Goal: Information Seeking & Learning: Learn about a topic

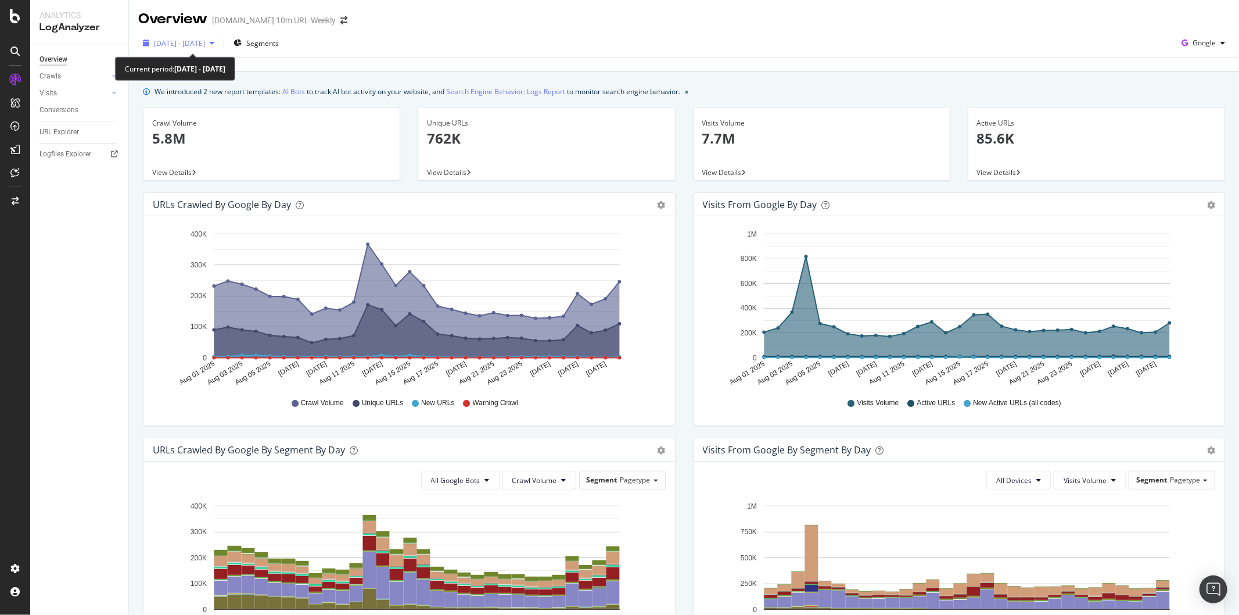
click at [205, 39] on span "[DATE] - [DATE]" at bounding box center [179, 43] width 51 height 10
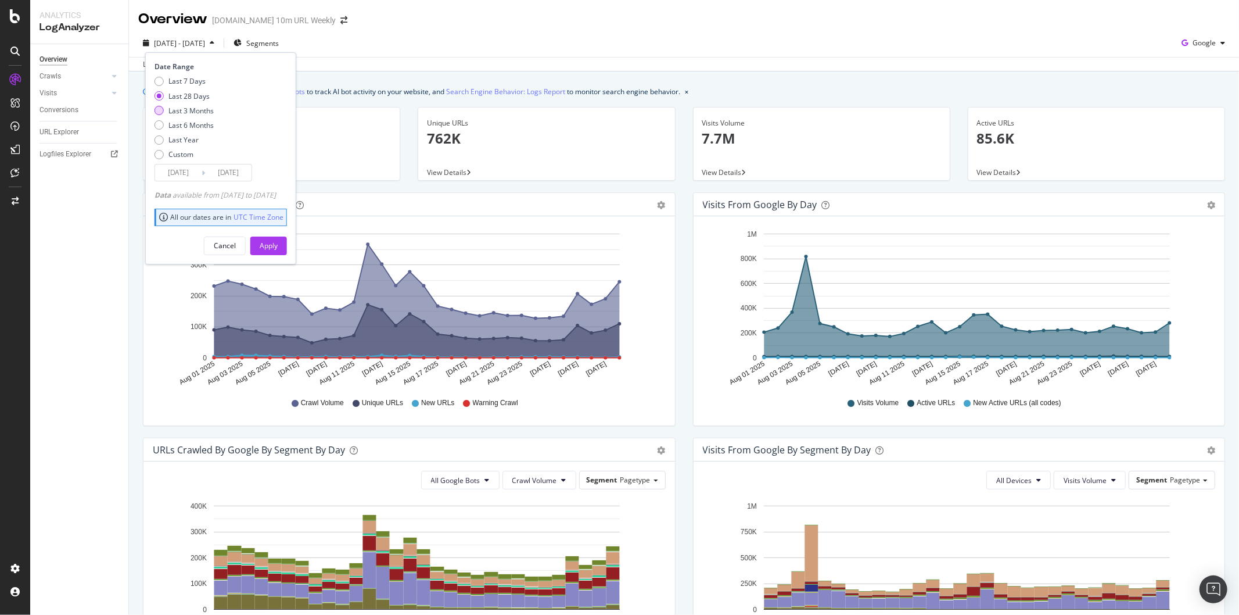
click at [183, 113] on div "Last 3 Months" at bounding box center [191, 111] width 45 height 10
type input "[DATE]"
click at [287, 241] on button "Apply" at bounding box center [268, 245] width 37 height 19
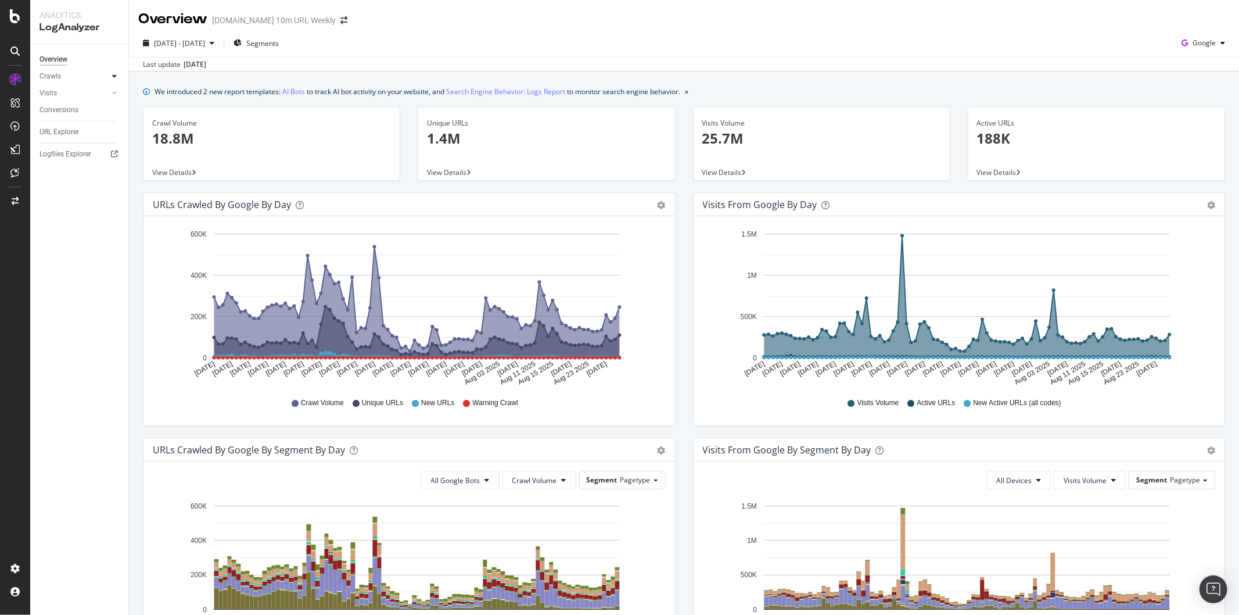
click at [115, 78] on icon at bounding box center [114, 76] width 5 height 7
click at [77, 113] on div "Segments Distribution" at bounding box center [77, 116] width 64 height 24
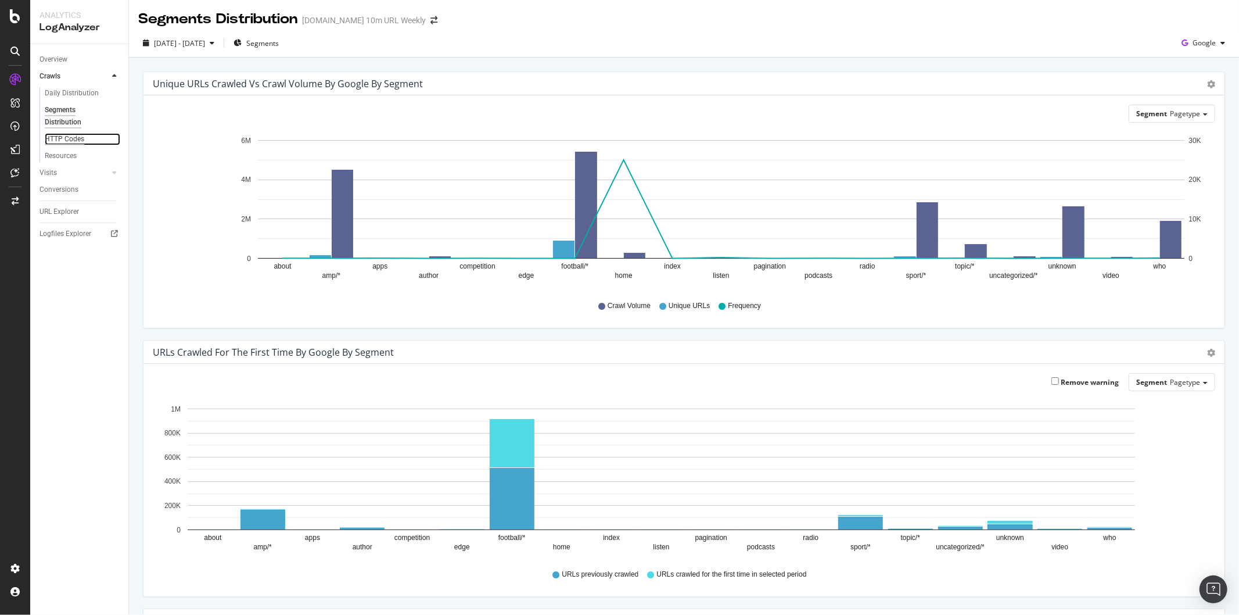
click at [79, 140] on div "HTTP Codes" at bounding box center [65, 139] width 40 height 12
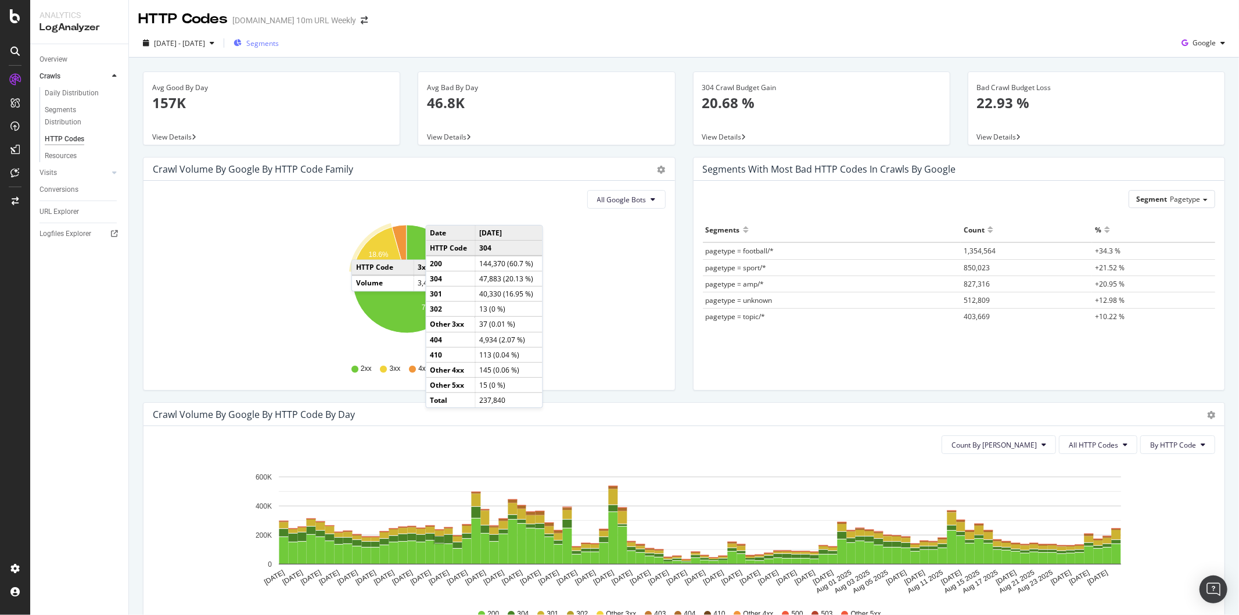
click at [242, 45] on icon "button" at bounding box center [238, 43] width 8 height 7
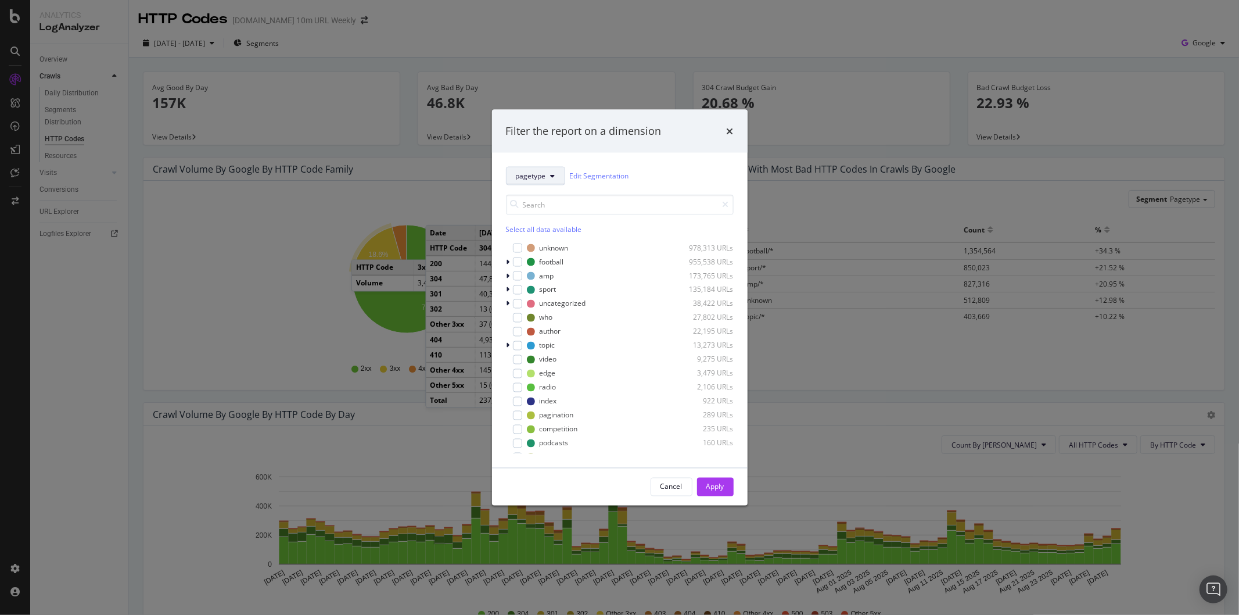
click at [553, 176] on icon "modal" at bounding box center [553, 175] width 5 height 7
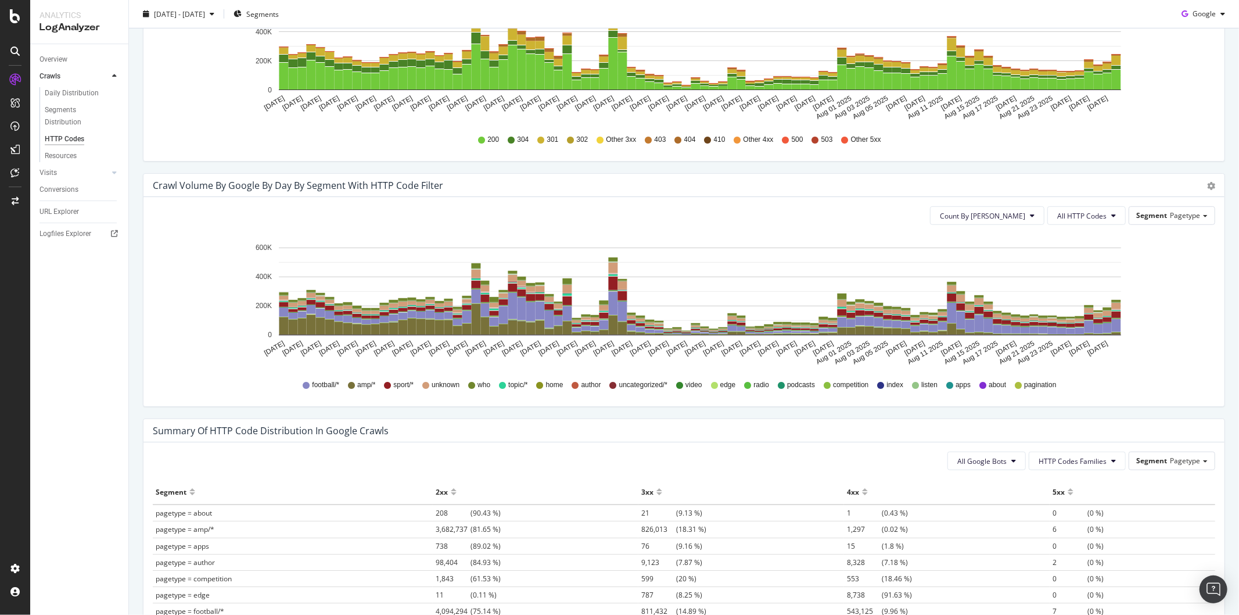
scroll to position [451, 0]
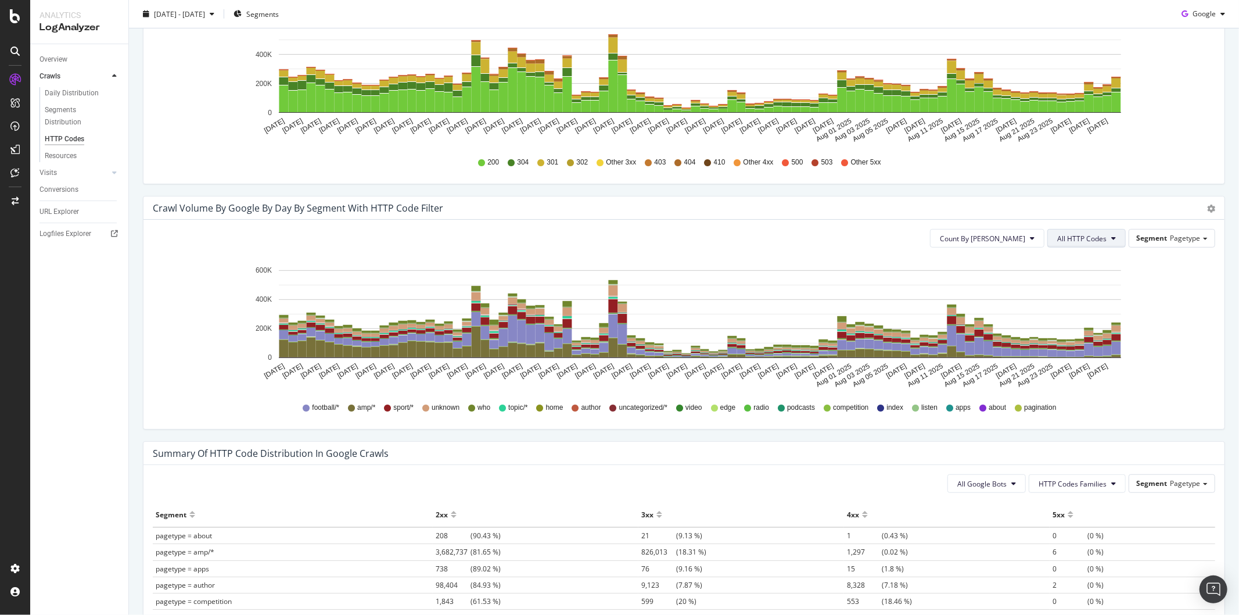
click at [1087, 235] on span "All HTTP Codes" at bounding box center [1082, 239] width 49 height 10
click at [1085, 286] on span "Good HTTP Codes" at bounding box center [1079, 282] width 59 height 10
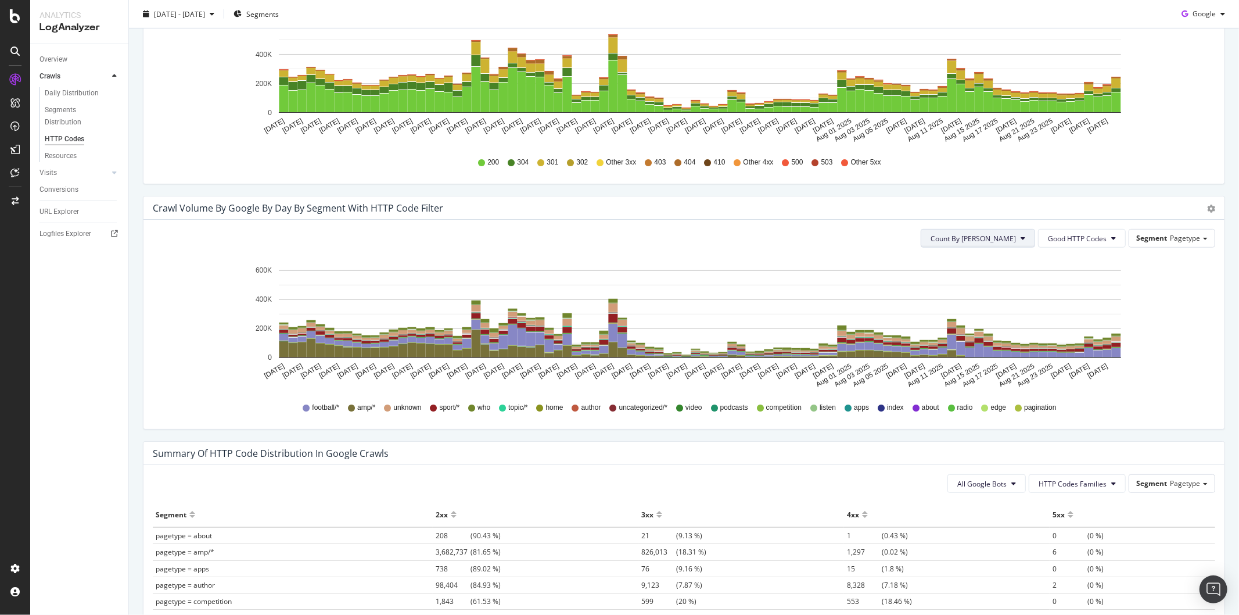
click at [1021, 241] on icon at bounding box center [1023, 238] width 5 height 7
click at [1073, 235] on span "Good HTTP Codes" at bounding box center [1077, 239] width 59 height 10
click at [1085, 346] on span "Bad HTTP Codes" at bounding box center [1069, 347] width 59 height 10
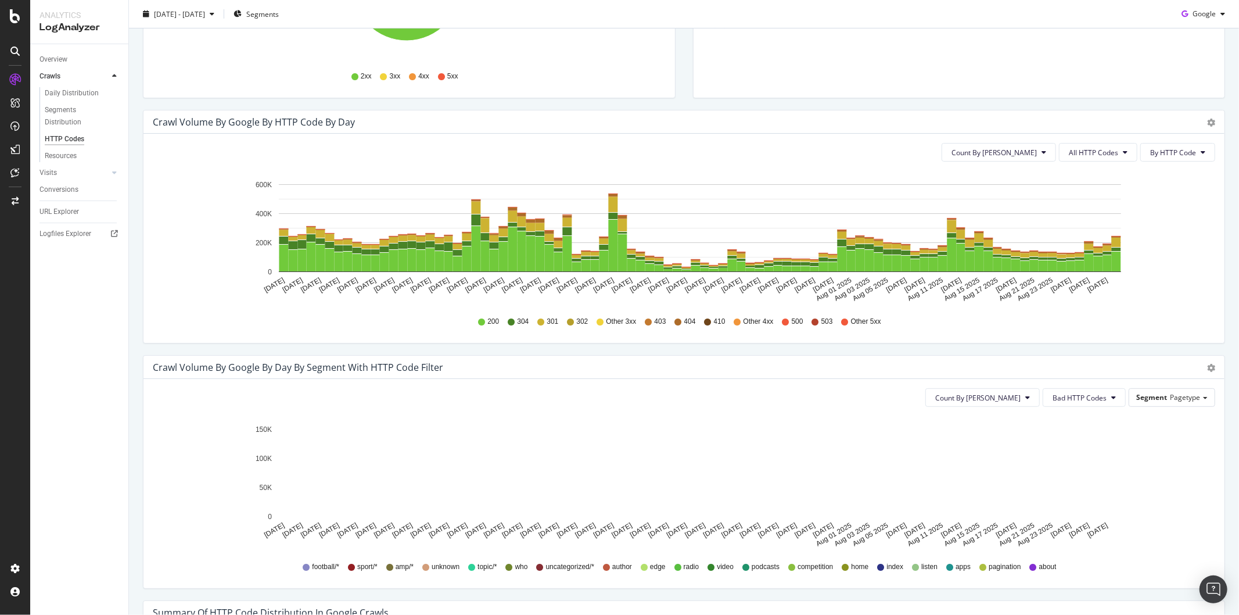
scroll to position [193, 0]
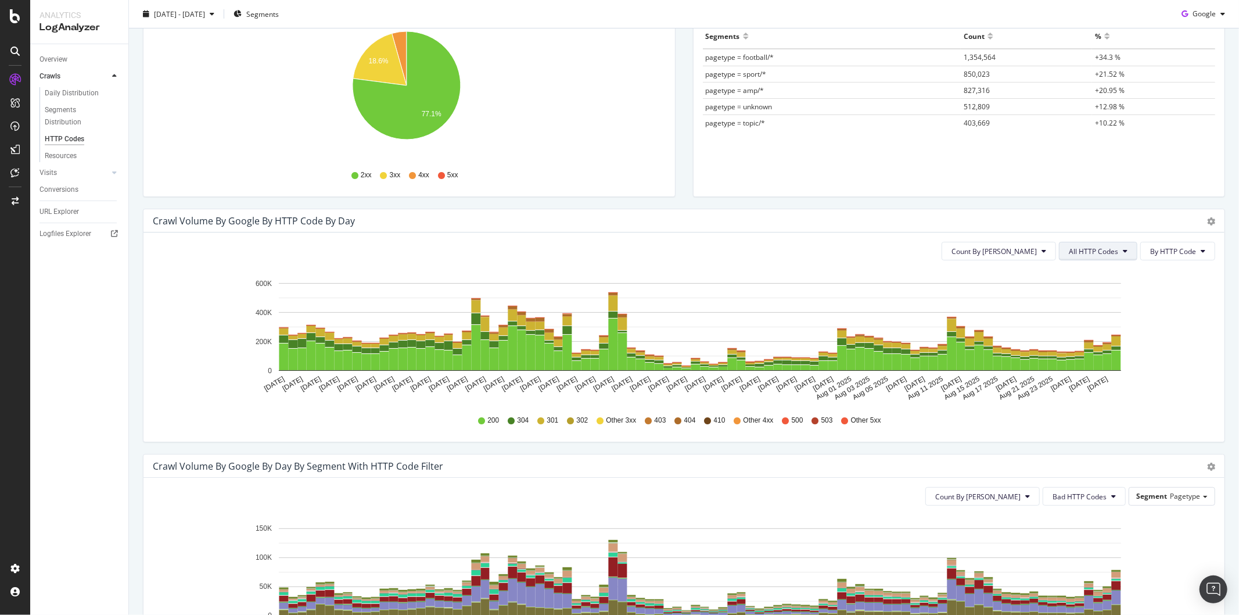
click at [1095, 250] on span "All HTTP Codes" at bounding box center [1093, 251] width 49 height 10
drag, startPoint x: 1105, startPoint y: 306, endPoint x: 1099, endPoint y: 307, distance: 5.8
click at [1099, 307] on div "Bad HTTP Codes" at bounding box center [1090, 314] width 77 height 21
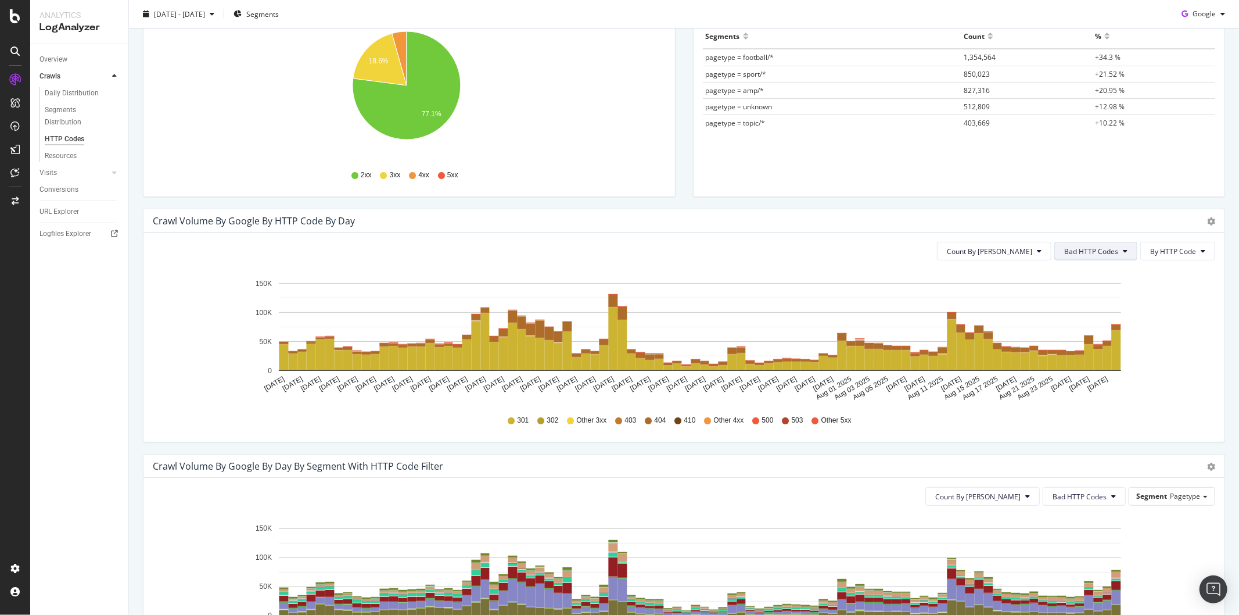
click at [1078, 246] on span "Bad HTTP Codes" at bounding box center [1092, 251] width 54 height 10
click at [1092, 496] on span "Bad HTTP Codes" at bounding box center [1080, 497] width 54 height 10
click at [1052, 357] on span "Good HTTP Codes" at bounding box center [1074, 357] width 59 height 10
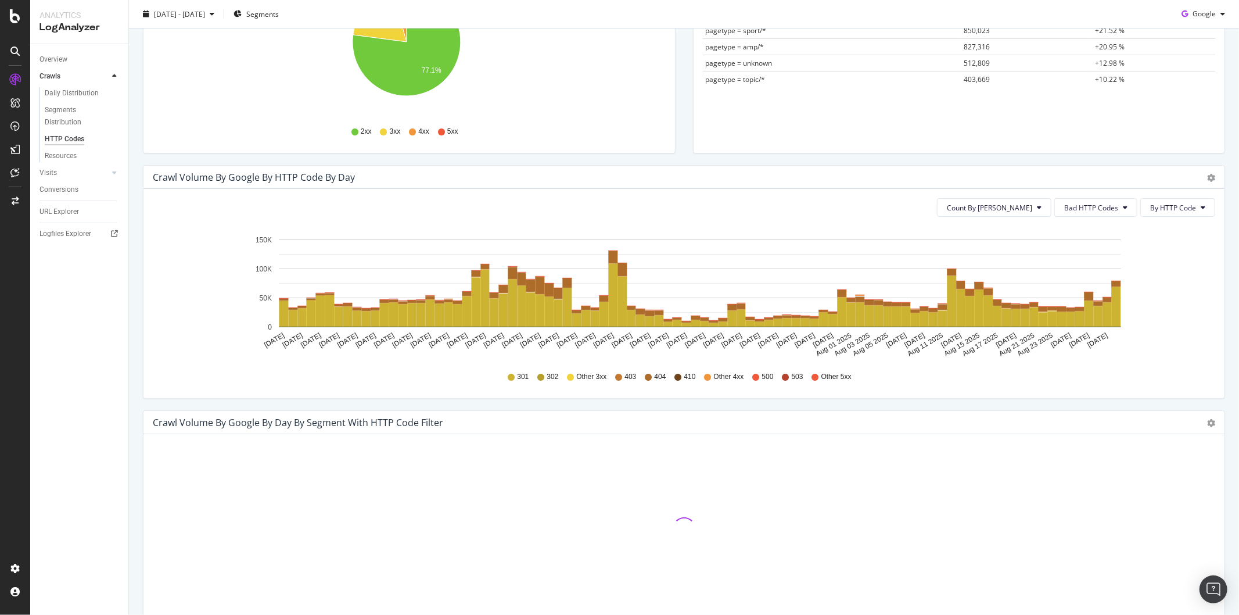
scroll to position [322, 0]
